Goal: Navigation & Orientation: Find specific page/section

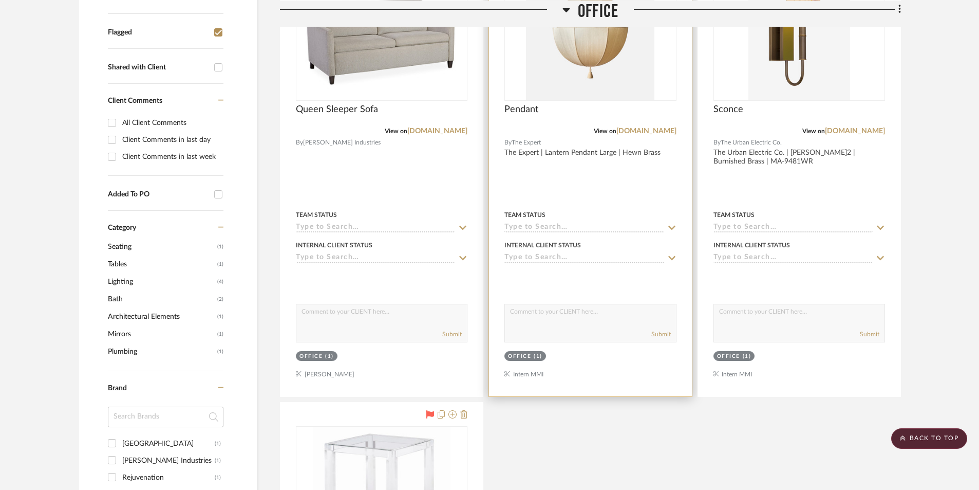
scroll to position [308, 0]
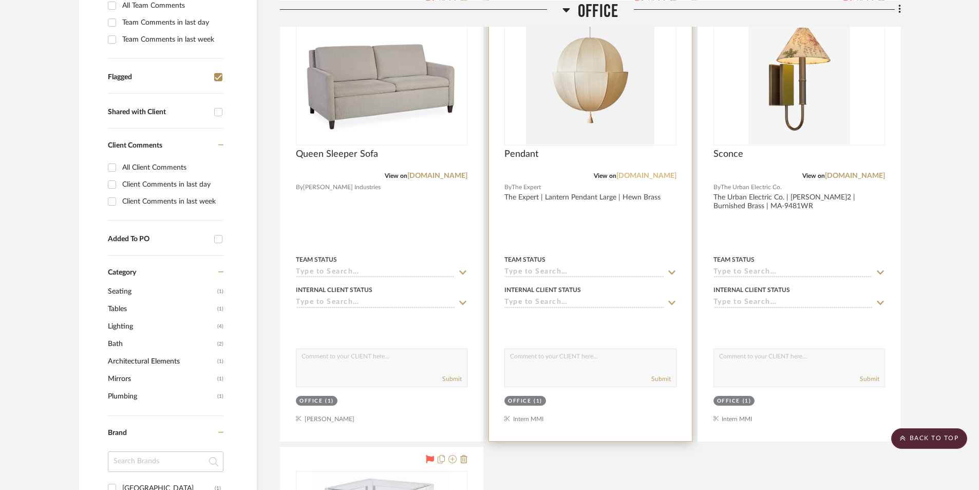
click at [661, 173] on link "[DOMAIN_NAME]" at bounding box center [647, 175] width 60 height 7
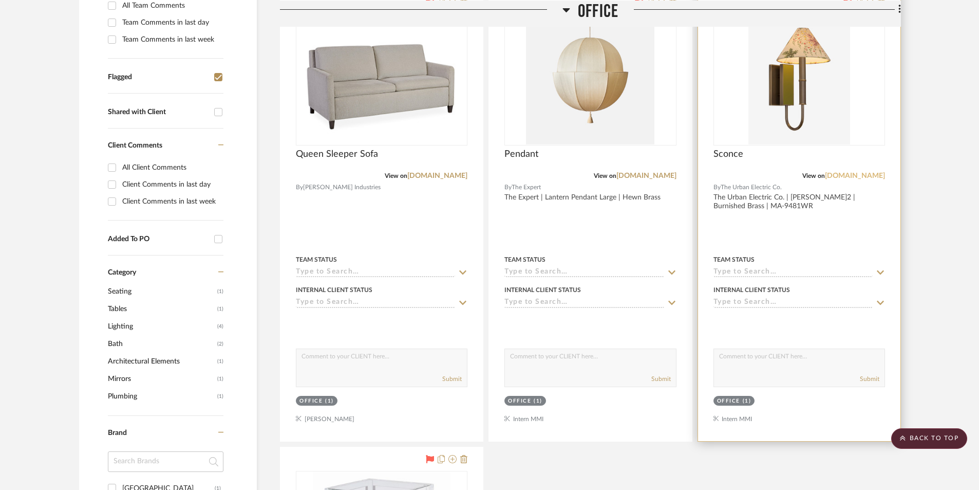
click at [841, 175] on link "[DOMAIN_NAME]" at bounding box center [855, 175] width 60 height 7
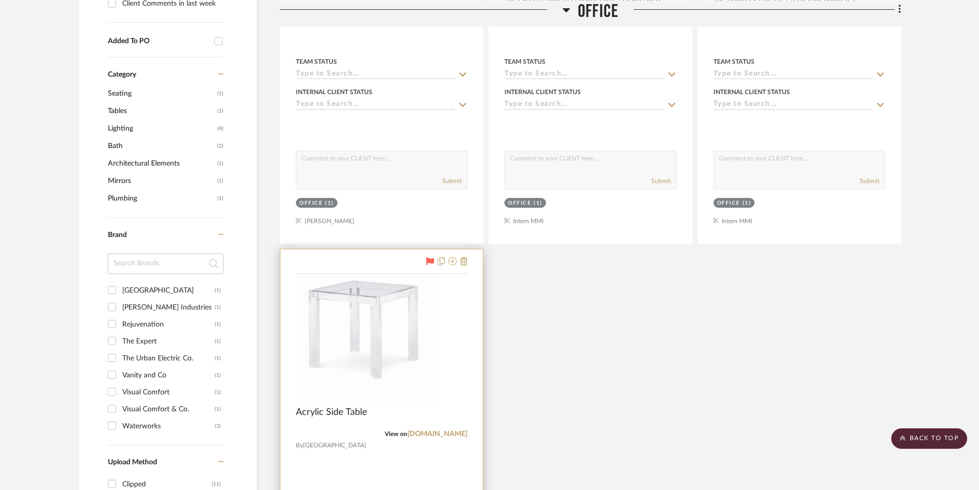
scroll to position [565, 0]
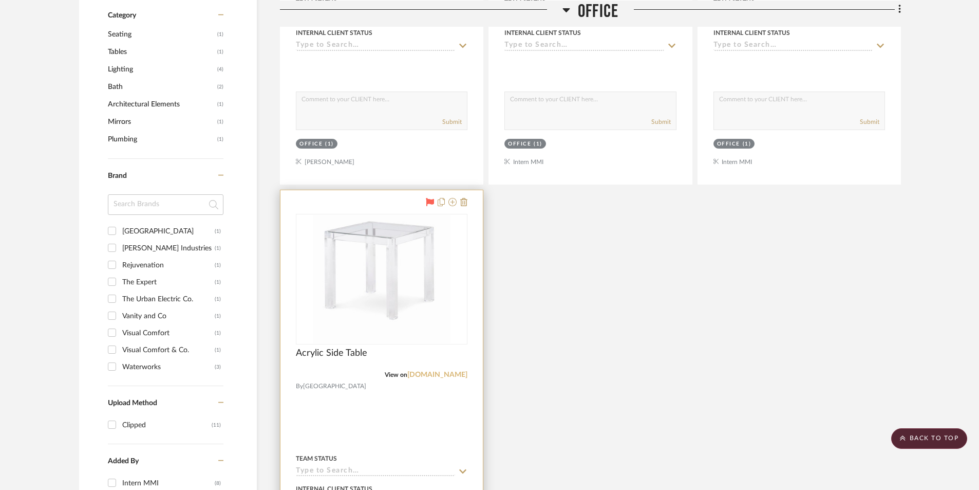
click at [438, 371] on link "[DOMAIN_NAME]" at bounding box center [438, 374] width 60 height 7
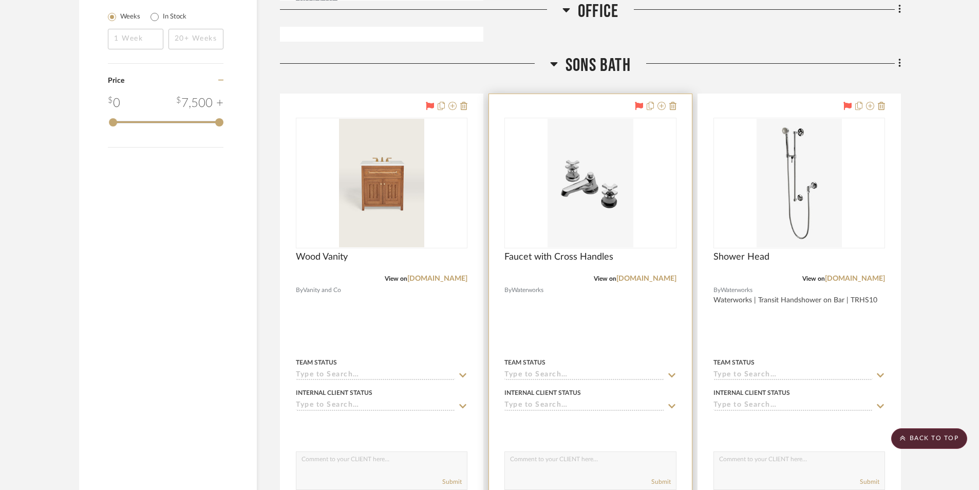
scroll to position [1182, 0]
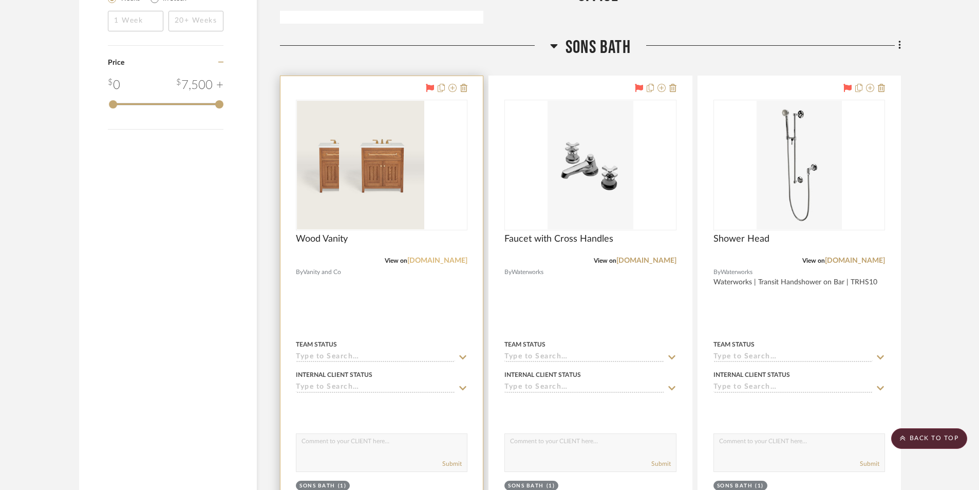
click at [447, 262] on link "[DOMAIN_NAME]" at bounding box center [438, 260] width 60 height 7
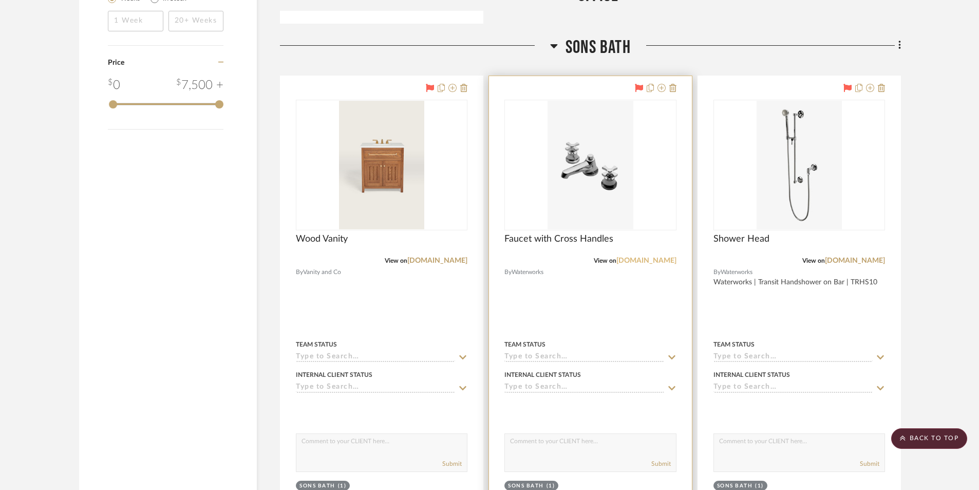
click at [648, 260] on link "[DOMAIN_NAME]" at bounding box center [647, 260] width 60 height 7
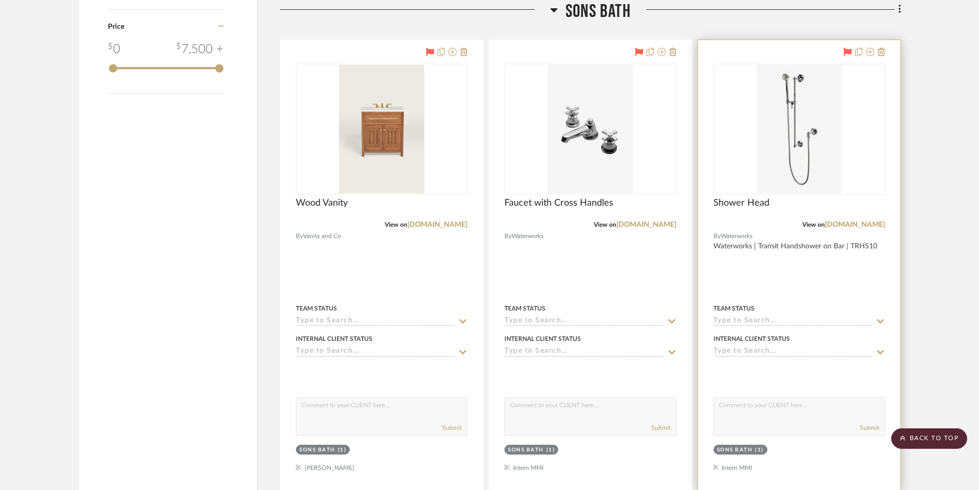
scroll to position [1233, 0]
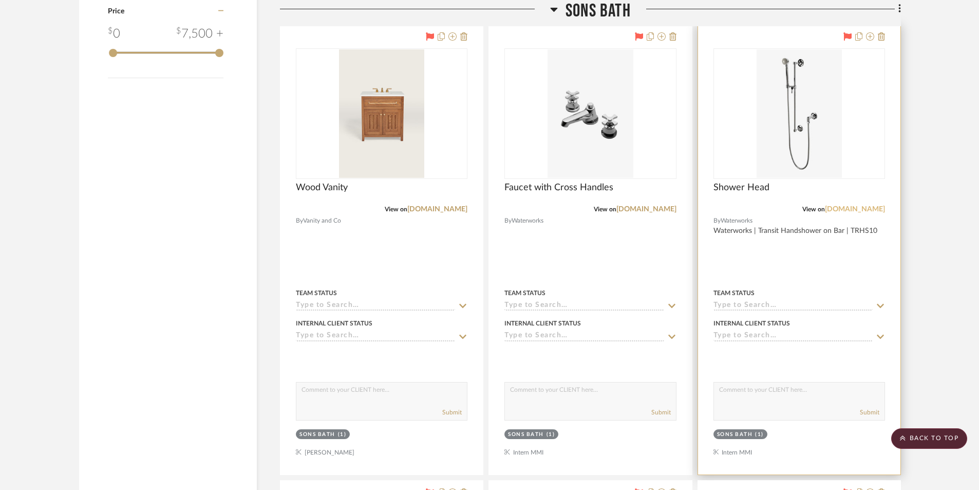
click at [854, 212] on link "[DOMAIN_NAME]" at bounding box center [855, 209] width 60 height 7
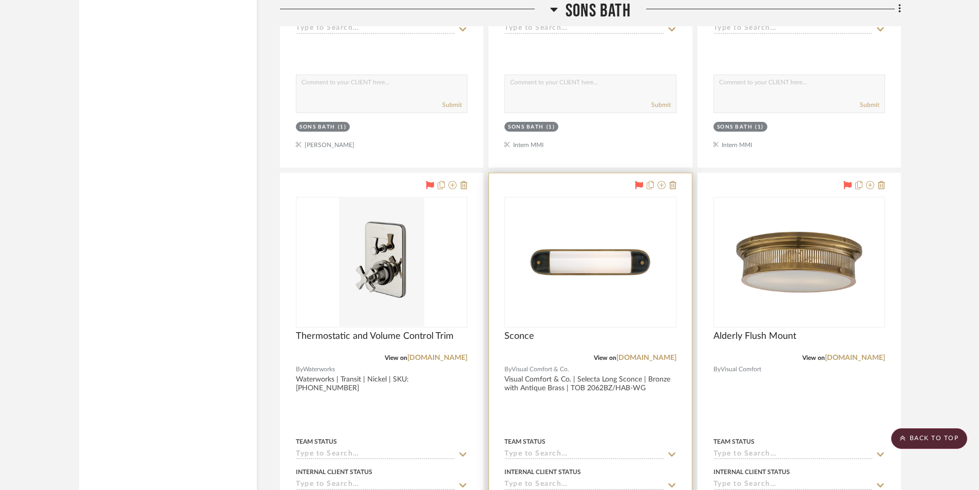
scroll to position [1542, 0]
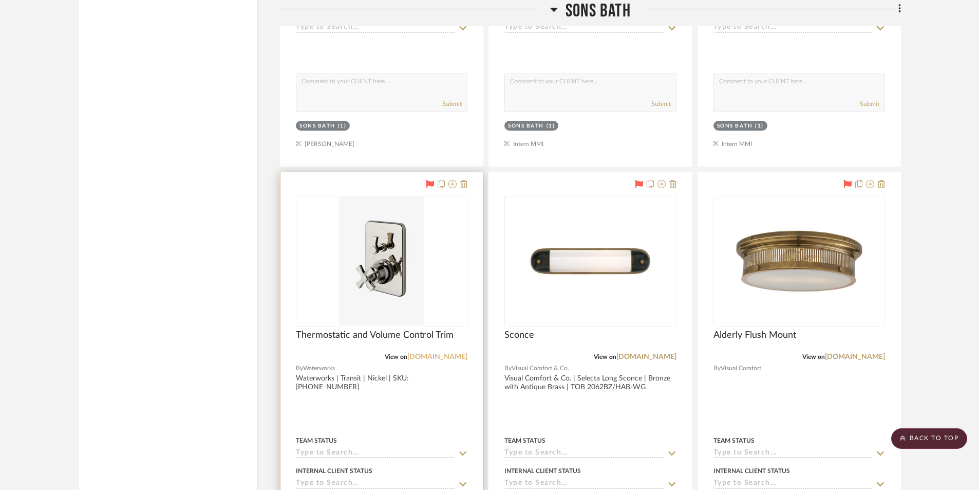
click at [450, 356] on link "[DOMAIN_NAME]" at bounding box center [438, 356] width 60 height 7
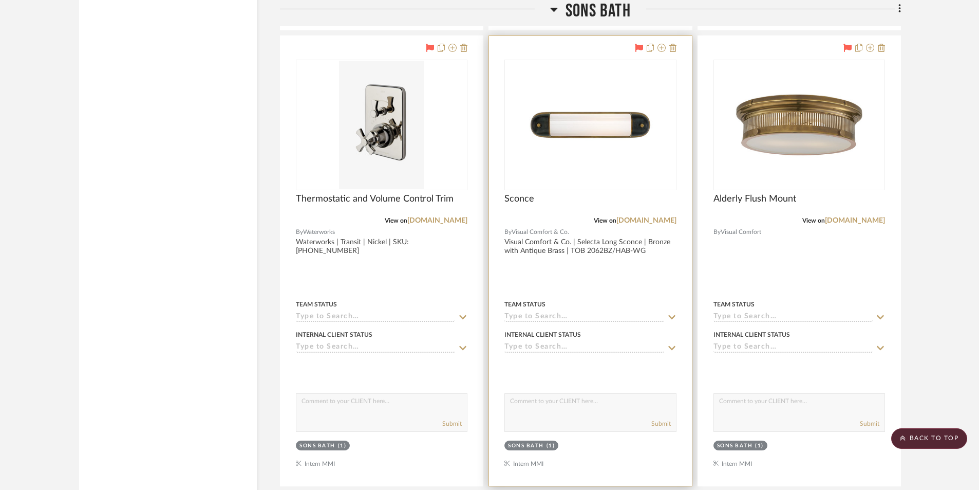
scroll to position [1696, 0]
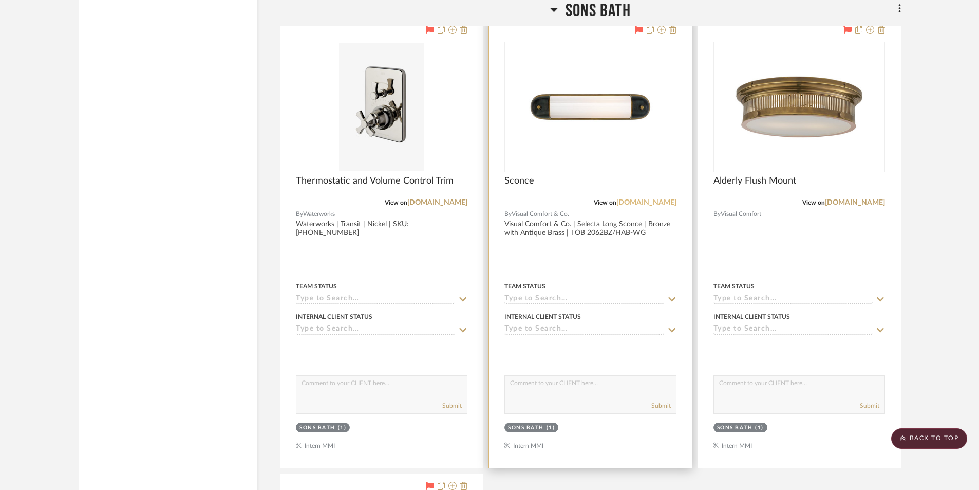
click at [648, 201] on link "[DOMAIN_NAME]" at bounding box center [647, 202] width 60 height 7
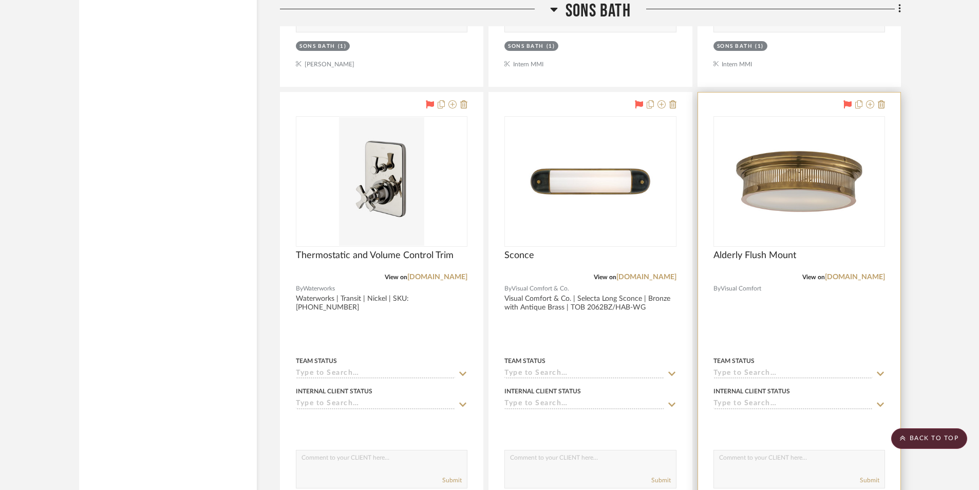
scroll to position [1644, 0]
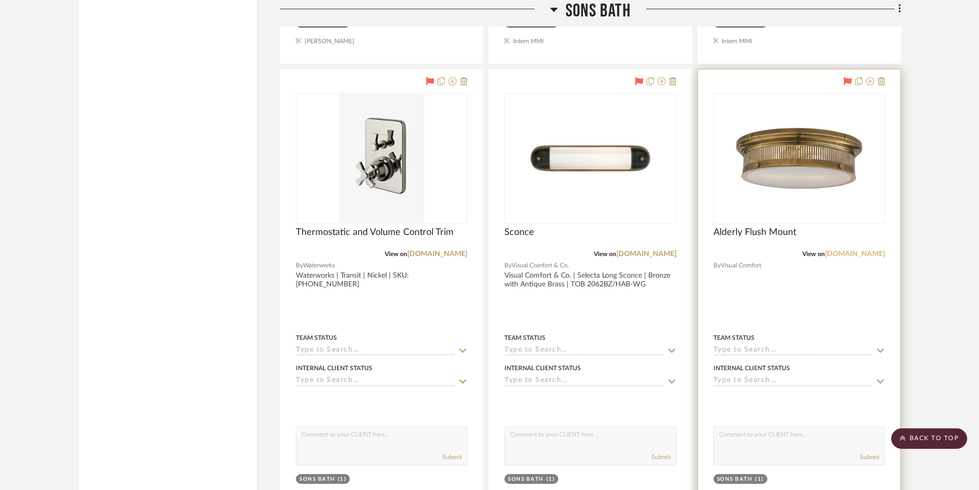
click at [853, 255] on link "[DOMAIN_NAME]" at bounding box center [855, 253] width 60 height 7
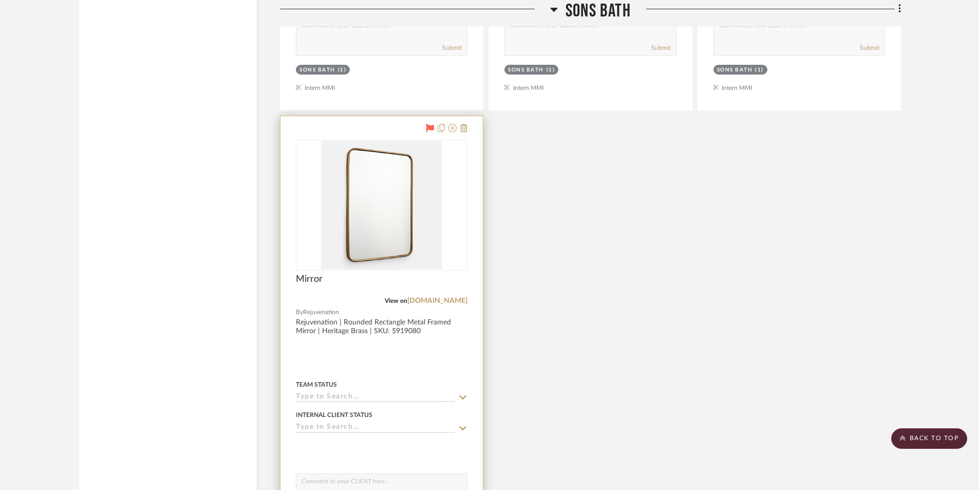
scroll to position [2056, 0]
click at [456, 295] on link "[DOMAIN_NAME]" at bounding box center [438, 298] width 60 height 7
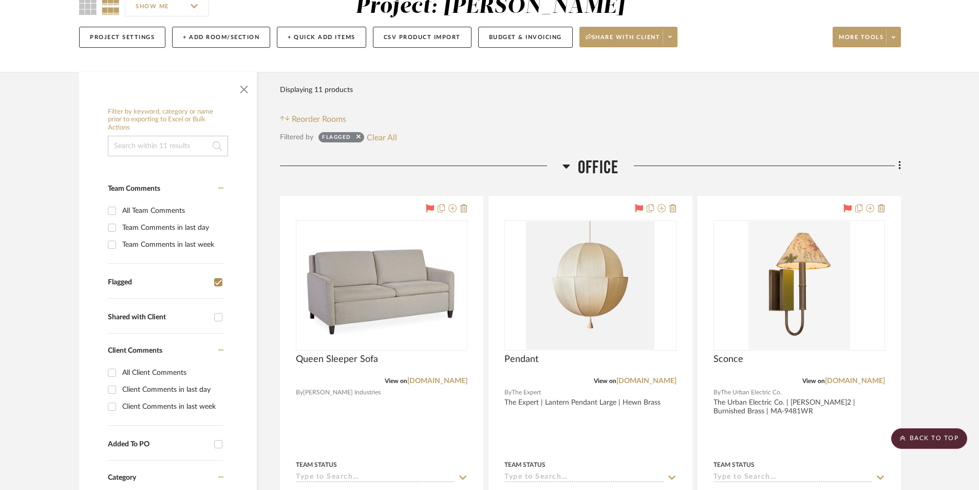
scroll to position [0, 0]
